Goal: Information Seeking & Learning: Learn about a topic

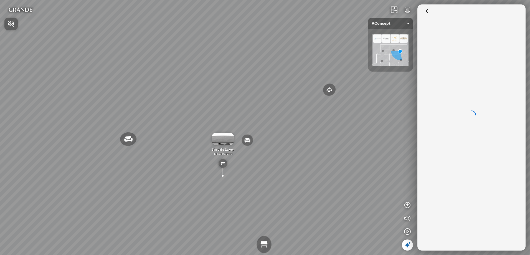
click at [136, 185] on div at bounding box center [265, 127] width 530 height 255
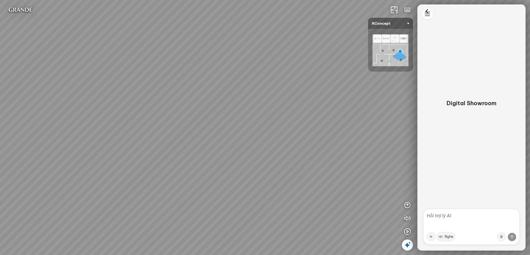
drag, startPoint x: 136, startPoint y: 197, endPoint x: 252, endPoint y: 222, distance: 119.1
click at [252, 222] on div "Đèn [PERSON_NAME] 5.300.000 VND Giường [PERSON_NAME] 19.000.000 VND Ghế thư [PE…" at bounding box center [265, 127] width 530 height 255
drag, startPoint x: 247, startPoint y: 216, endPoint x: 201, endPoint y: 221, distance: 46.3
click at [201, 221] on div "Đèn [PERSON_NAME] 5.300.000 VND Giường [PERSON_NAME] 19.000.000 VND Ghế thư [PE…" at bounding box center [265, 127] width 530 height 255
drag, startPoint x: 336, startPoint y: 128, endPoint x: 139, endPoint y: 120, distance: 196.5
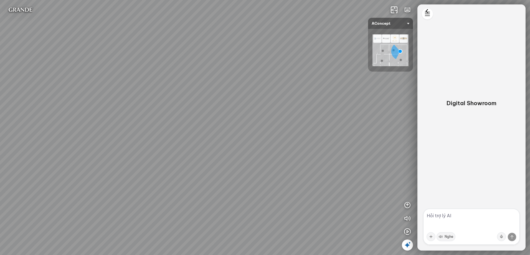
click at [139, 120] on div "Đèn [PERSON_NAME] 5.300.000 VND Giường [PERSON_NAME] 19.000.000 VND Ghế thư [PE…" at bounding box center [265, 127] width 530 height 255
drag, startPoint x: 246, startPoint y: 131, endPoint x: 122, endPoint y: 130, distance: 123.9
click at [122, 130] on div "Đèn [PERSON_NAME] 5.300.000 VND Giường [PERSON_NAME] 19.000.000 VND Ghế thư [PE…" at bounding box center [265, 127] width 530 height 255
drag, startPoint x: 161, startPoint y: 139, endPoint x: 263, endPoint y: 172, distance: 107.6
click at [264, 172] on div "Đèn [PERSON_NAME] 5.300.000 VND Giường [PERSON_NAME] 19.000.000 VND Ghế thư [PE…" at bounding box center [265, 127] width 530 height 255
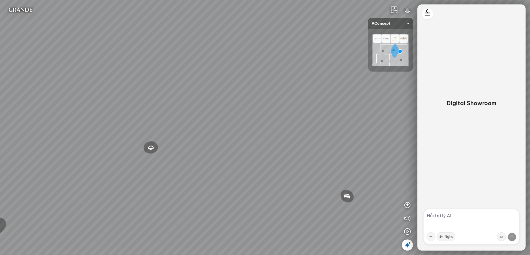
drag, startPoint x: 260, startPoint y: 173, endPoint x: 338, endPoint y: 177, distance: 78.3
click at [345, 176] on div "Đèn [PERSON_NAME] 5.300.000 VND Giường [PERSON_NAME] 19.000.000 VND Ghế thư [PE…" at bounding box center [265, 127] width 530 height 255
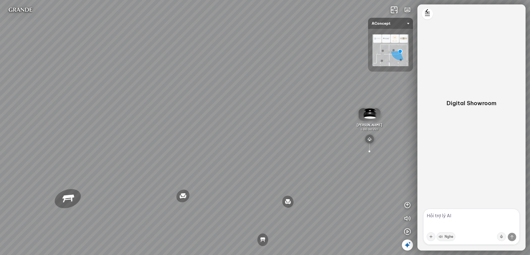
drag, startPoint x: 261, startPoint y: 171, endPoint x: 317, endPoint y: 174, distance: 56.6
click at [304, 173] on div "Đèn [PERSON_NAME] 5.300.000 VND Giường [PERSON_NAME] 19.000.000 VND Ghế thư [PE…" at bounding box center [265, 127] width 530 height 255
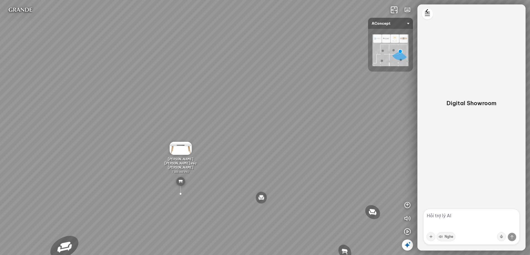
click at [205, 171] on div "Đèn [PERSON_NAME] 5.300.000 VND Giường [PERSON_NAME] 19.000.000 VND Ghế thư [PE…" at bounding box center [265, 127] width 530 height 255
